Goal: Navigation & Orientation: Find specific page/section

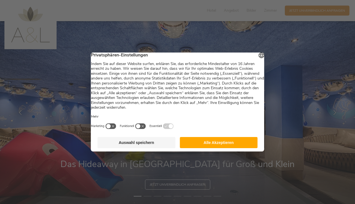
click at [141, 146] on button "Auswahl speichern" at bounding box center [137, 142] width 78 height 11
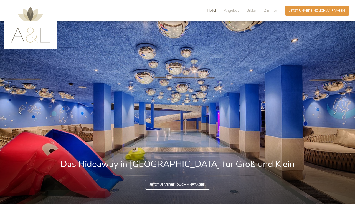
click at [213, 9] on span "Hotel" at bounding box center [211, 10] width 9 height 5
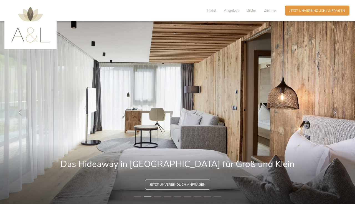
click at [31, 20] on img at bounding box center [30, 25] width 39 height 36
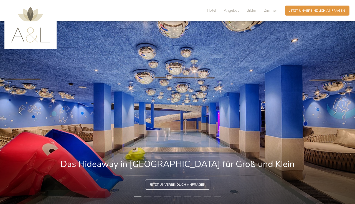
click at [31, 20] on img at bounding box center [30, 25] width 39 height 36
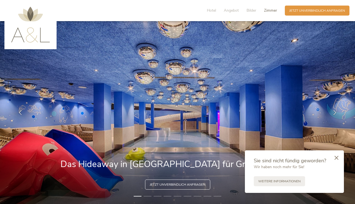
click at [268, 11] on span "Zimmer" at bounding box center [270, 10] width 13 height 5
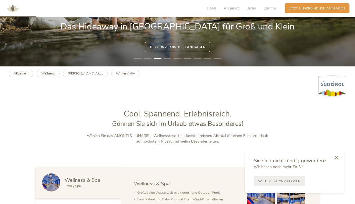
scroll to position [138, 0]
